Goal: Task Accomplishment & Management: Complete application form

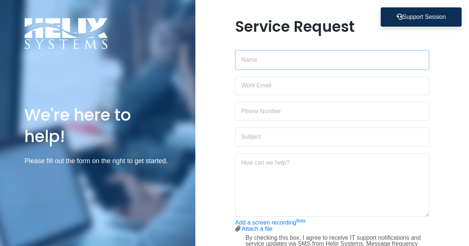
click at [267, 58] on input "text" at bounding box center [332, 59] width 194 height 19
type input "l"
type input "[PERSON_NAME]"
click at [248, 89] on input "email" at bounding box center [332, 85] width 194 height 19
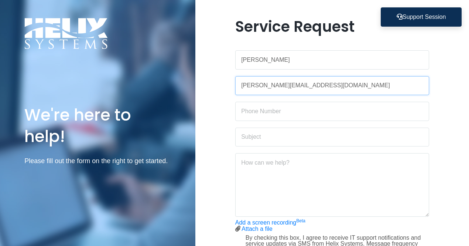
type input "[PERSON_NAME][EMAIL_ADDRESS][DOMAIN_NAME]"
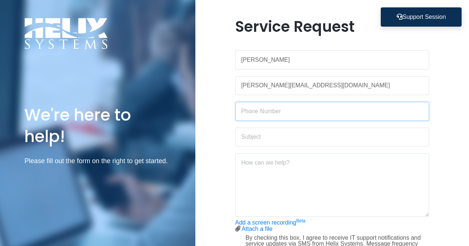
click at [270, 112] on input "text" at bounding box center [332, 111] width 194 height 19
type input "3522015850"
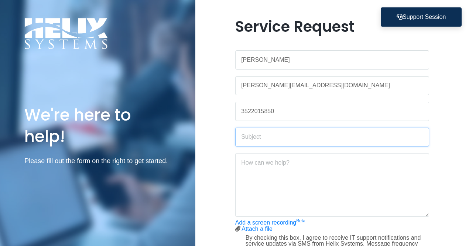
click at [269, 138] on input "text" at bounding box center [332, 136] width 194 height 19
type input "credit card setup on computer"
click at [304, 167] on textarea at bounding box center [332, 185] width 194 height 64
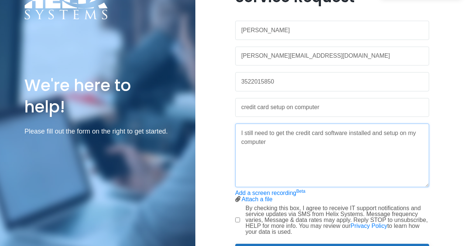
scroll to position [71, 0]
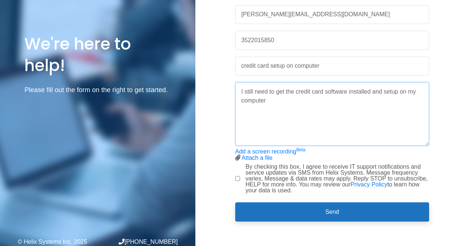
type textarea "I still need to get the credit card software installed and setup on my computer"
click at [237, 176] on input "By checking this box, I agree to receive IT support notifications and service u…" at bounding box center [237, 178] width 5 height 5
checkbox input "true"
click at [292, 200] on form "[PERSON_NAME] [PERSON_NAME][EMAIL_ADDRESS][DOMAIN_NAME] 3522015850 credit card …" at bounding box center [332, 97] width 194 height 248
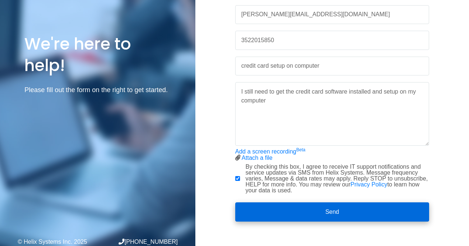
click at [295, 208] on button "Send" at bounding box center [332, 211] width 194 height 19
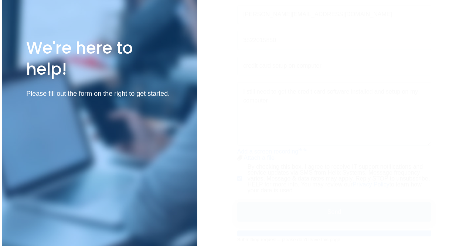
scroll to position [0, 0]
